Goal: Book appointment/travel/reservation

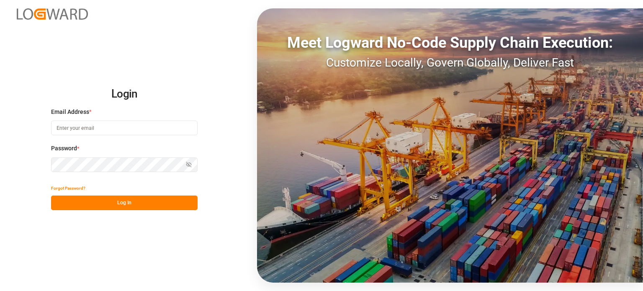
click at [135, 127] on input at bounding box center [124, 128] width 147 height 15
type input "[EMAIL_ADDRESS][DOMAIN_NAME]"
click at [130, 131] on input at bounding box center [124, 128] width 147 height 15
type input "cafreight@ftlninc.com"
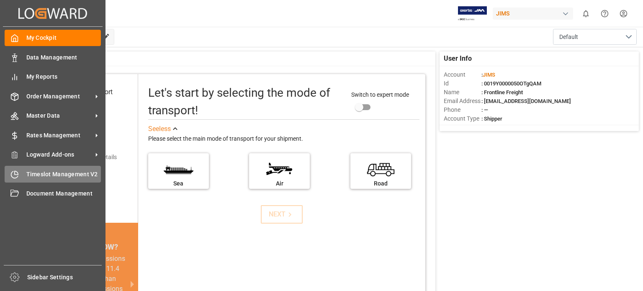
click at [66, 174] on span "Timeslot Management V2" at bounding box center [63, 174] width 75 height 9
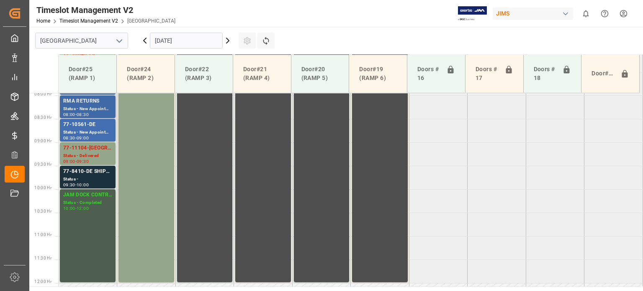
scroll to position [378, 0]
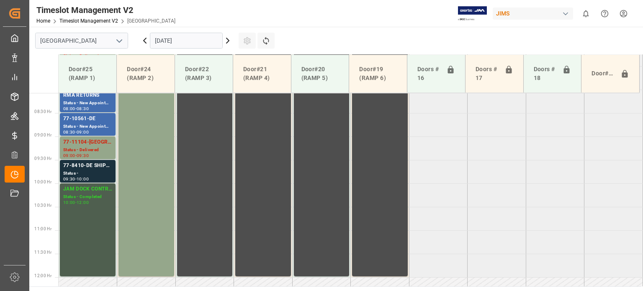
click at [179, 39] on input "23.09.2025" at bounding box center [186, 41] width 73 height 16
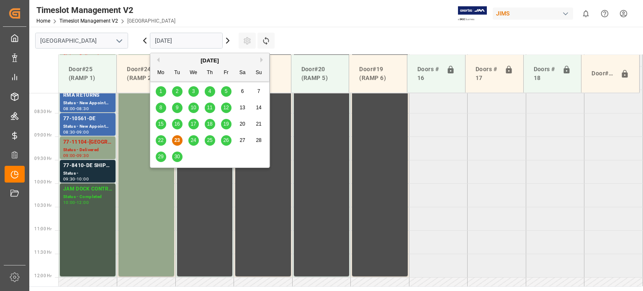
click at [206, 141] on div "25" at bounding box center [210, 141] width 10 height 10
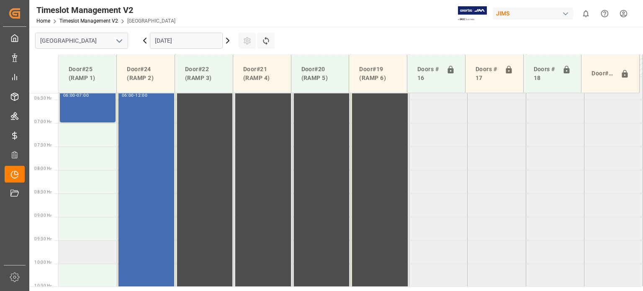
scroll to position [295, 0]
click at [85, 164] on td at bounding box center [88, 161] width 59 height 23
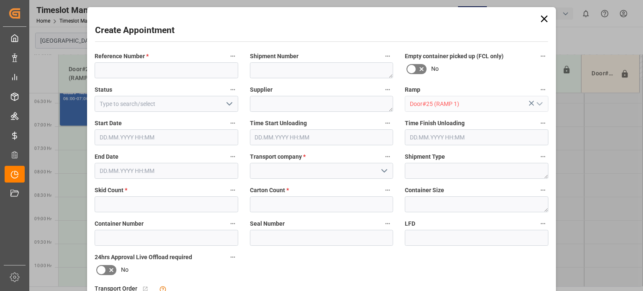
type input "25.09.2025 07:30"
type input "25.09.2025 08:00"
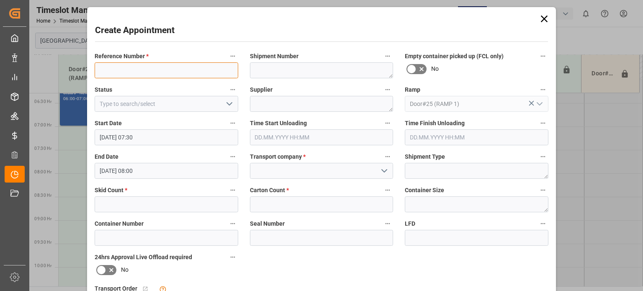
click at [136, 70] on input at bounding box center [167, 70] width 144 height 16
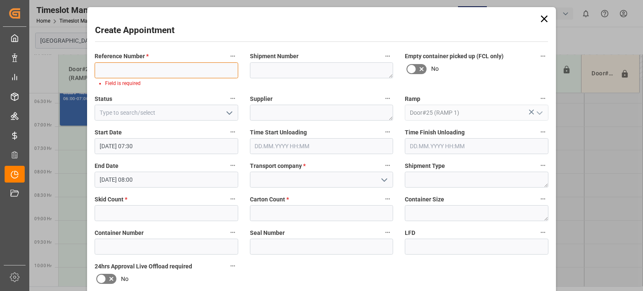
click at [158, 69] on input at bounding box center [167, 70] width 144 height 16
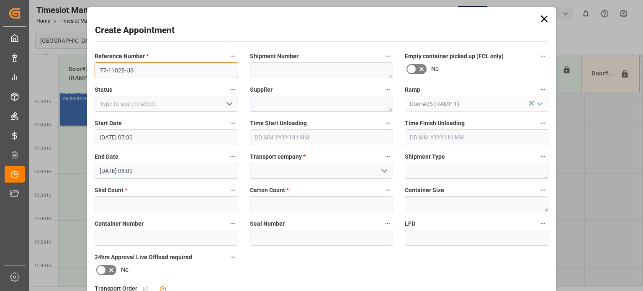
type input "77-11028-US"
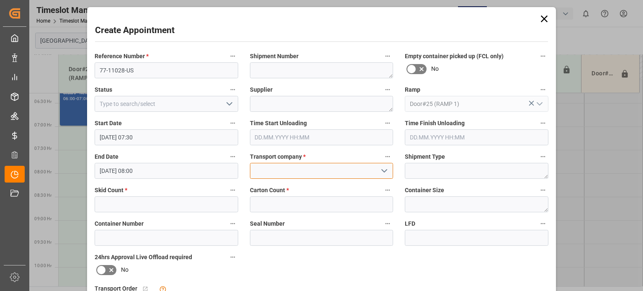
click at [289, 174] on input at bounding box center [322, 171] width 144 height 16
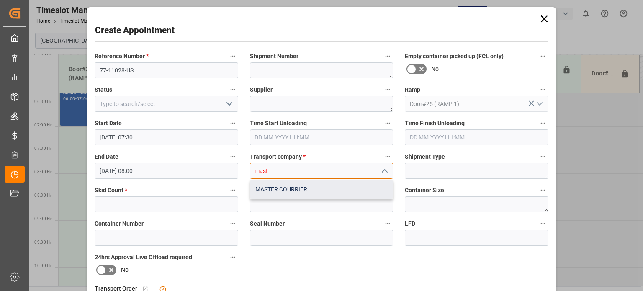
click at [290, 190] on div "MASTER COURRIER" at bounding box center [321, 189] width 143 height 19
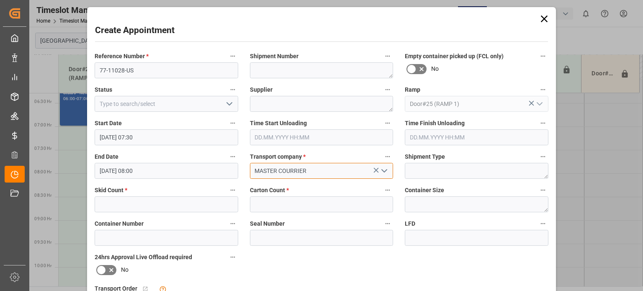
type input "MASTER COURRIER"
click at [166, 204] on input "text" at bounding box center [167, 204] width 144 height 16
type input "1"
click at [271, 205] on input "text" at bounding box center [322, 204] width 144 height 16
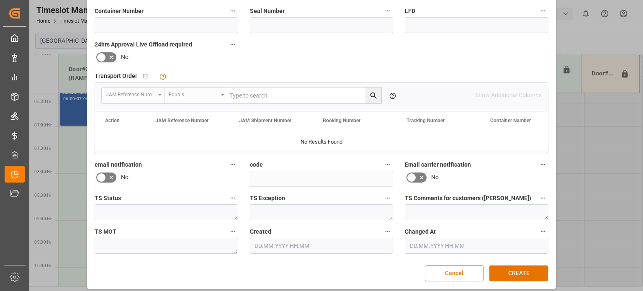
scroll to position [217, 0]
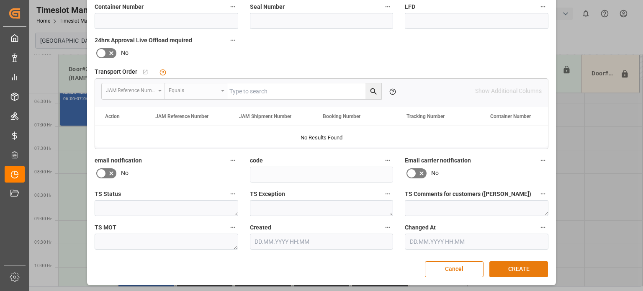
type input "25"
click at [509, 270] on button "CREATE" at bounding box center [518, 269] width 59 height 16
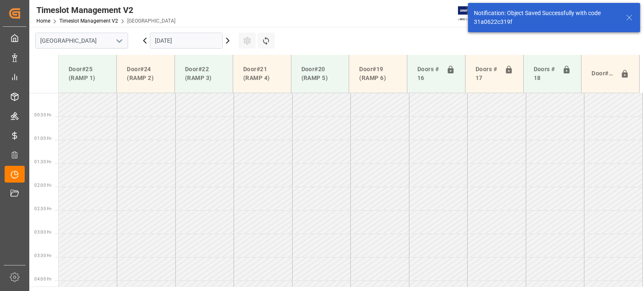
scroll to position [247, 0]
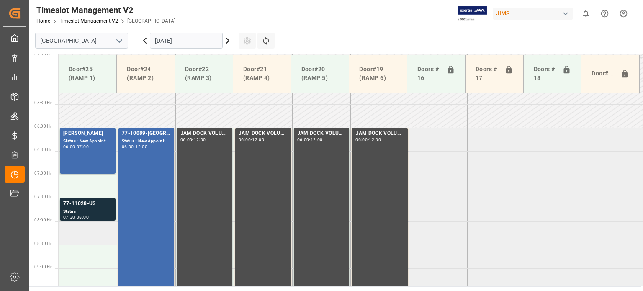
click at [86, 237] on td at bounding box center [88, 232] width 59 height 23
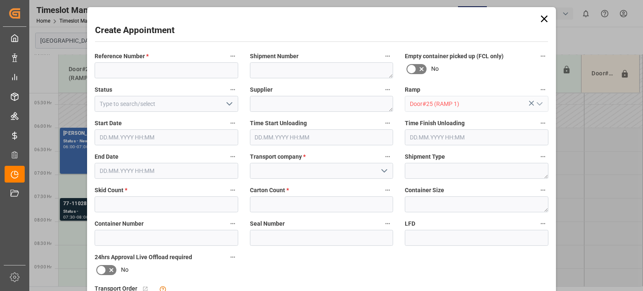
type input "25.09.2025 08:00"
type input "25.09.2025 08:30"
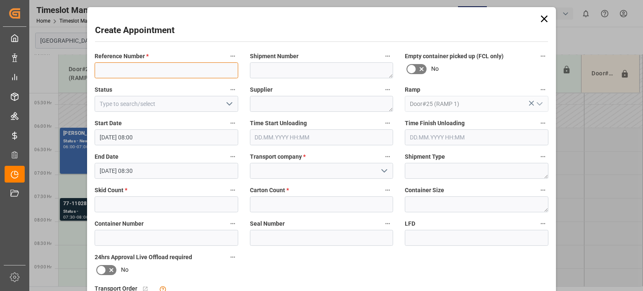
click at [125, 65] on input at bounding box center [167, 70] width 144 height 16
type input "77-10756-US"
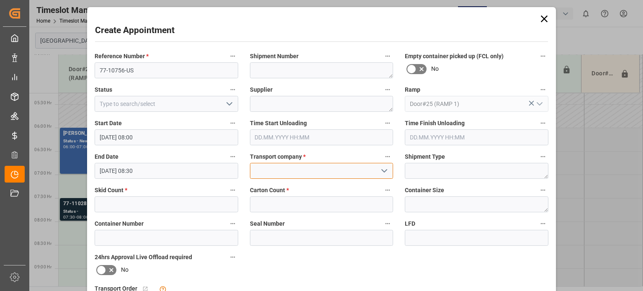
click at [267, 172] on input at bounding box center [322, 171] width 144 height 16
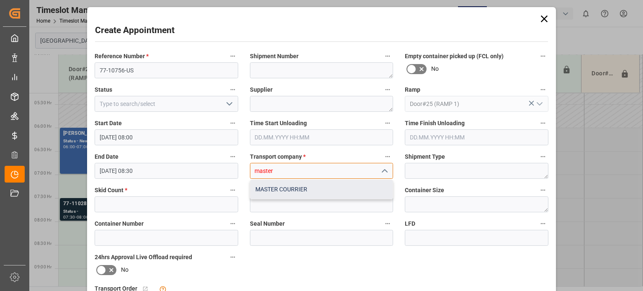
click at [273, 189] on div "MASTER COURRIER" at bounding box center [321, 189] width 143 height 19
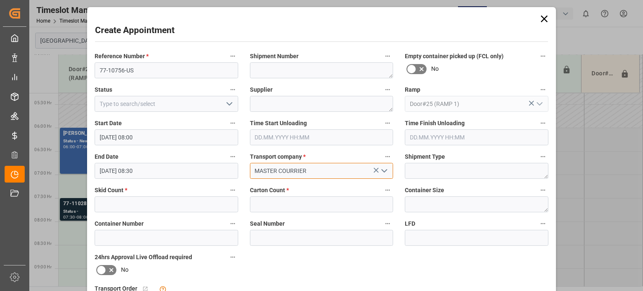
type input "MASTER COURRIER"
click at [150, 206] on input "text" at bounding box center [167, 204] width 144 height 16
type input "2"
click at [279, 209] on input "text" at bounding box center [322, 204] width 144 height 16
type input "22"
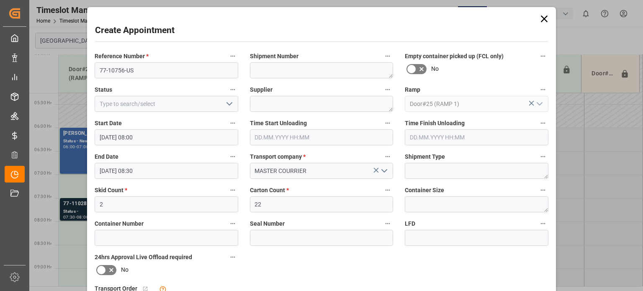
click at [467, 267] on div "Reference Number * 77-10756-US Shipment Number Empty container picked up (FCL o…" at bounding box center [322, 259] width 466 height 422
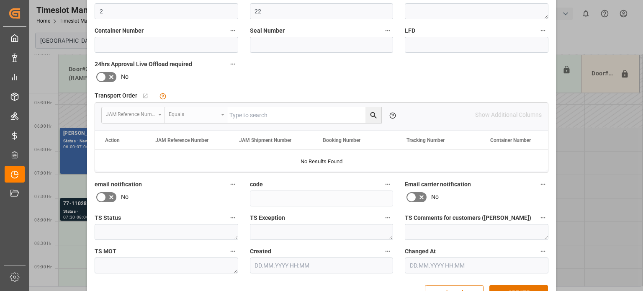
scroll to position [217, 0]
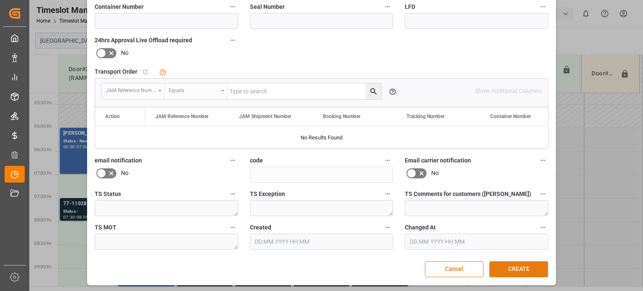
click at [517, 264] on button "CREATE" at bounding box center [518, 269] width 59 height 16
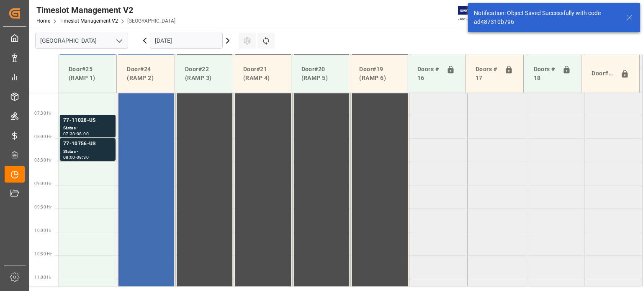
scroll to position [332, 0]
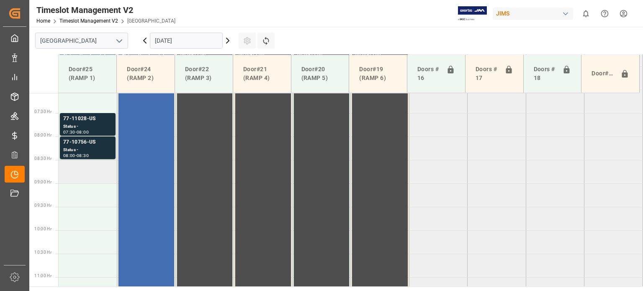
click at [104, 178] on td at bounding box center [88, 171] width 59 height 23
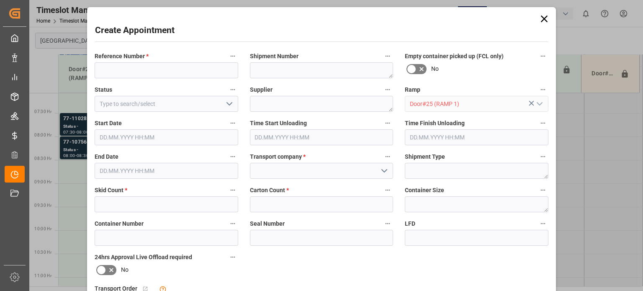
type input "25.09.2025 08:30"
type input "25.09.2025 09:00"
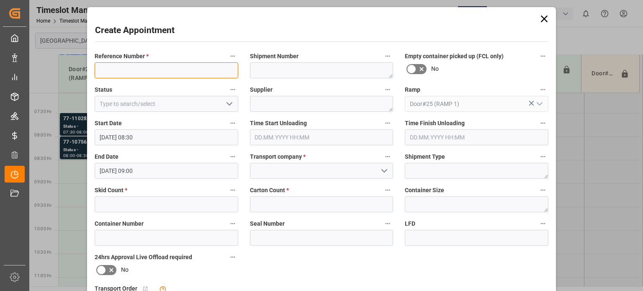
click at [155, 70] on input at bounding box center [167, 70] width 144 height 16
type input "77-11085-US"
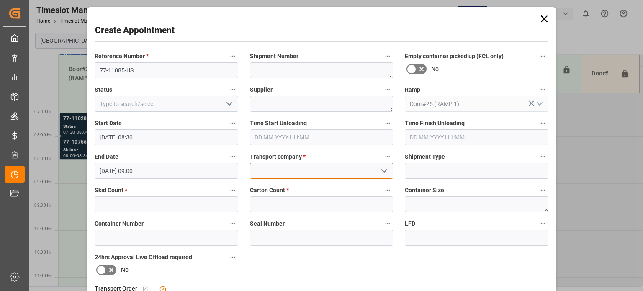
click at [257, 169] on input at bounding box center [322, 171] width 144 height 16
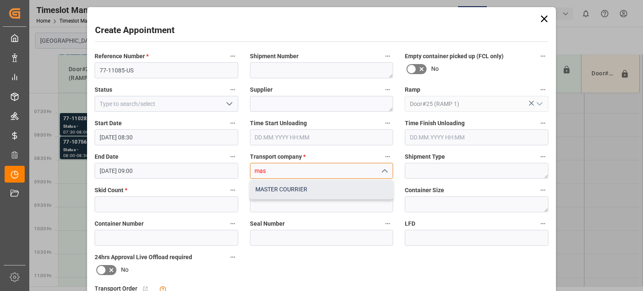
click at [268, 188] on div "MASTER COURRIER" at bounding box center [321, 189] width 143 height 19
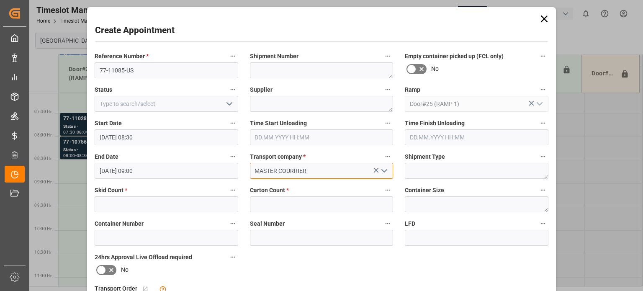
type input "MASTER COURRIER"
click at [174, 205] on input "text" at bounding box center [167, 204] width 144 height 16
type input "4"
click at [280, 204] on input "text" at bounding box center [322, 204] width 144 height 16
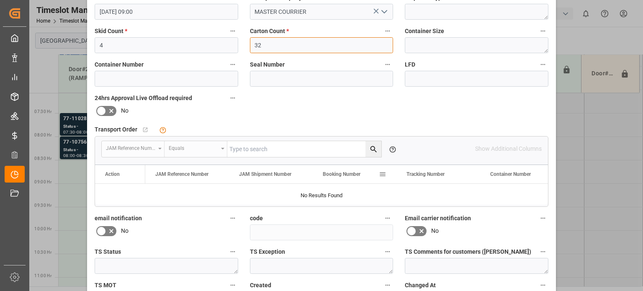
scroll to position [209, 0]
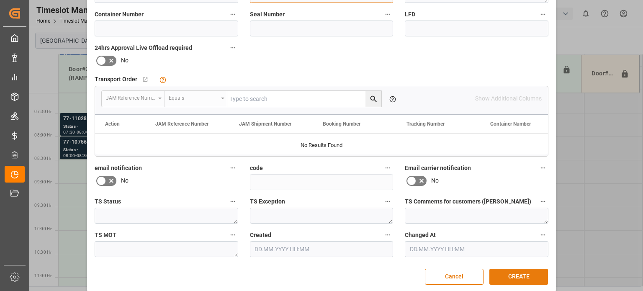
type input "32"
click at [509, 276] on button "CREATE" at bounding box center [518, 277] width 59 height 16
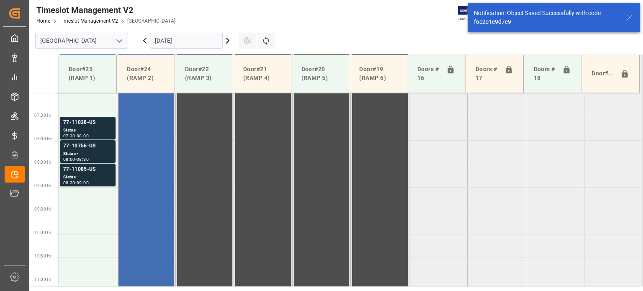
scroll to position [332, 0]
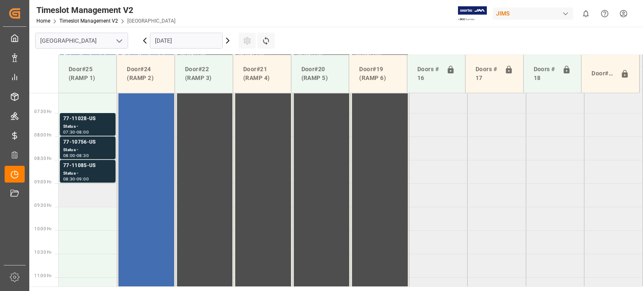
click at [84, 198] on td at bounding box center [88, 194] width 59 height 23
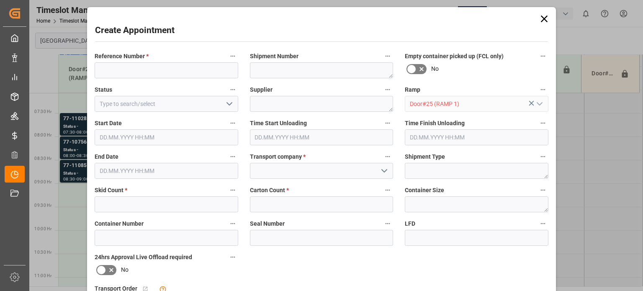
type input "25.09.2025 09:00"
type input "25.09.2025 09:30"
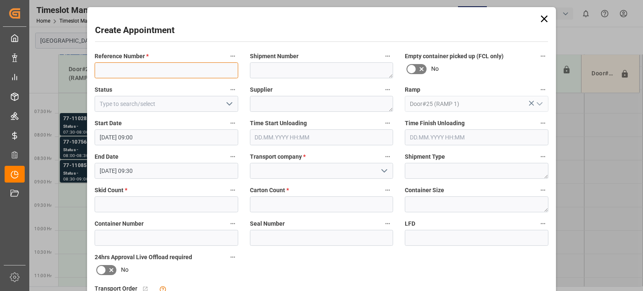
click at [136, 70] on input at bounding box center [167, 70] width 144 height 16
click at [135, 69] on input "77-" at bounding box center [167, 70] width 144 height 16
type input "77-11132-US"
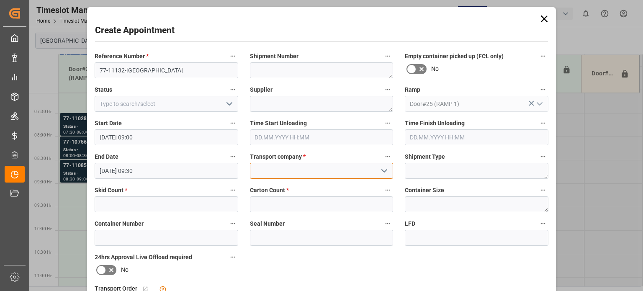
click at [265, 170] on input at bounding box center [322, 171] width 144 height 16
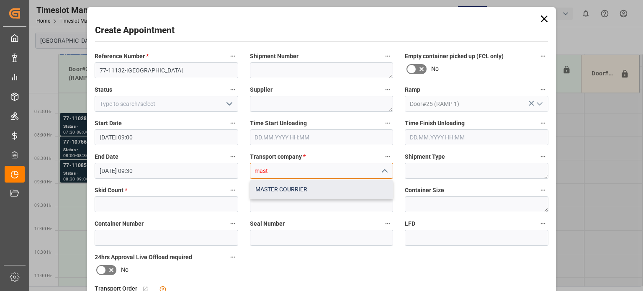
click at [270, 182] on div "MASTER COURRIER" at bounding box center [321, 189] width 143 height 19
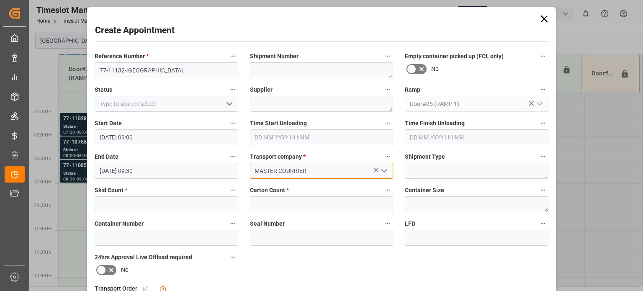
type input "MASTER COURRIER"
click at [142, 206] on input "text" at bounding box center [167, 204] width 144 height 16
type input "1"
click at [273, 205] on input "text" at bounding box center [322, 204] width 144 height 16
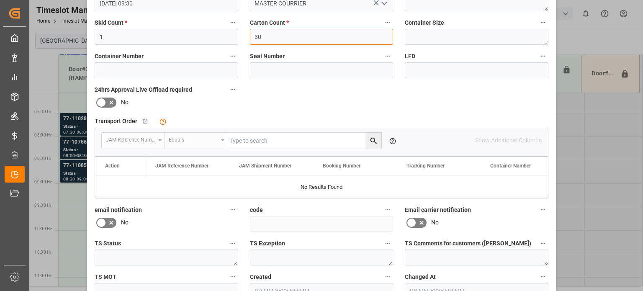
scroll to position [217, 0]
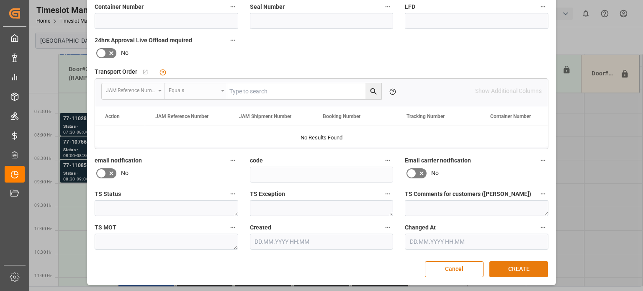
type input "30"
click at [522, 266] on button "CREATE" at bounding box center [518, 269] width 59 height 16
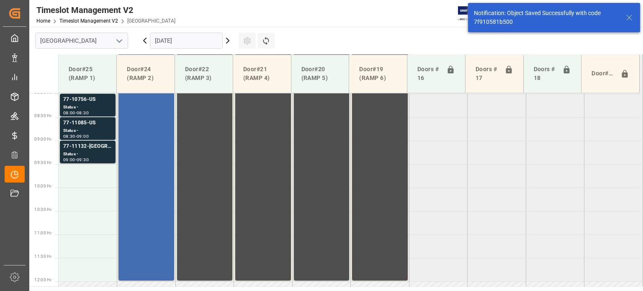
scroll to position [378, 0]
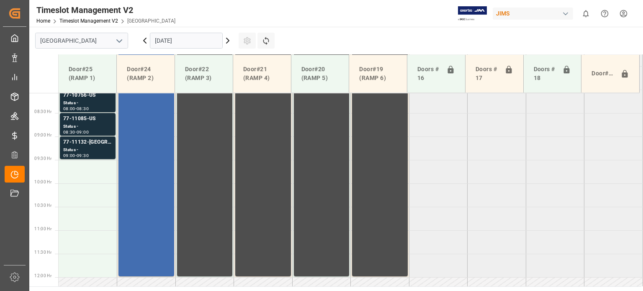
click at [618, 13] on html "Created by potrace 1.15, written by Peter Selinger 2001-2017 Created by potrace…" at bounding box center [321, 145] width 643 height 291
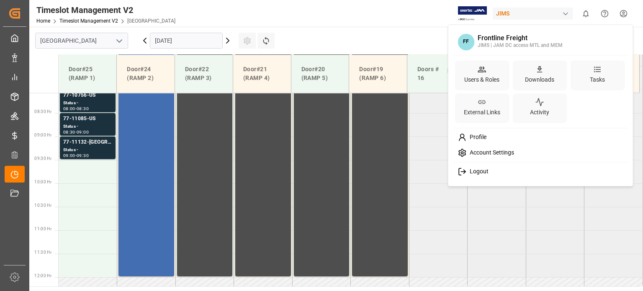
click at [480, 174] on span "Logout" at bounding box center [477, 172] width 22 height 8
